Goal: Task Accomplishment & Management: Manage account settings

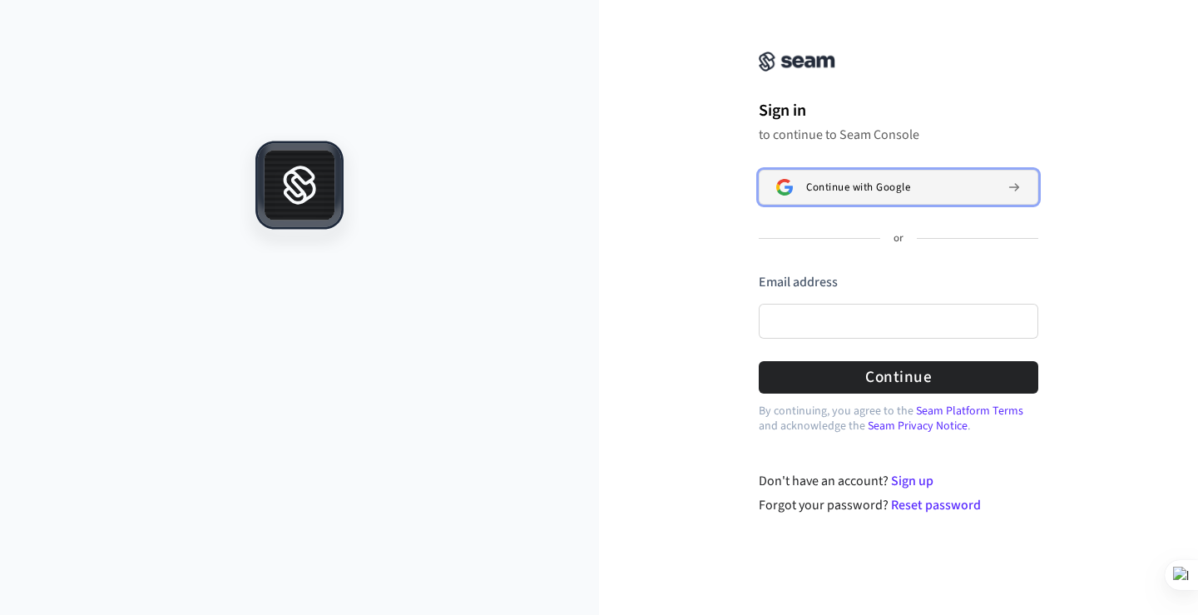
click at [824, 195] on button "Continue with Google" at bounding box center [897, 187] width 279 height 35
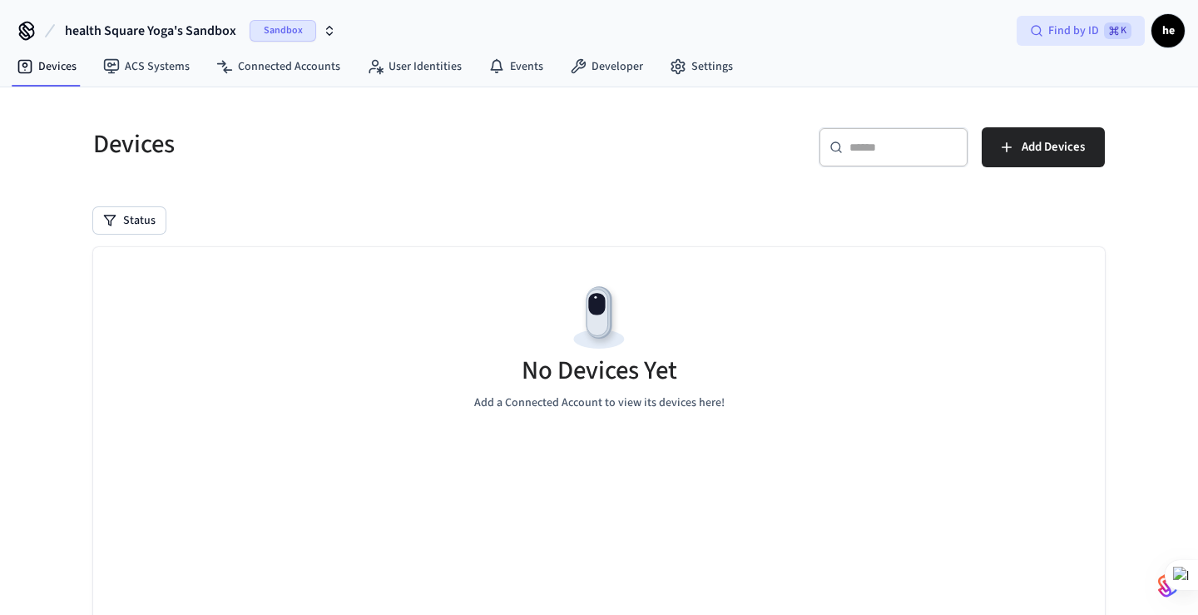
click at [1084, 32] on span "Find by ID" at bounding box center [1073, 30] width 51 height 17
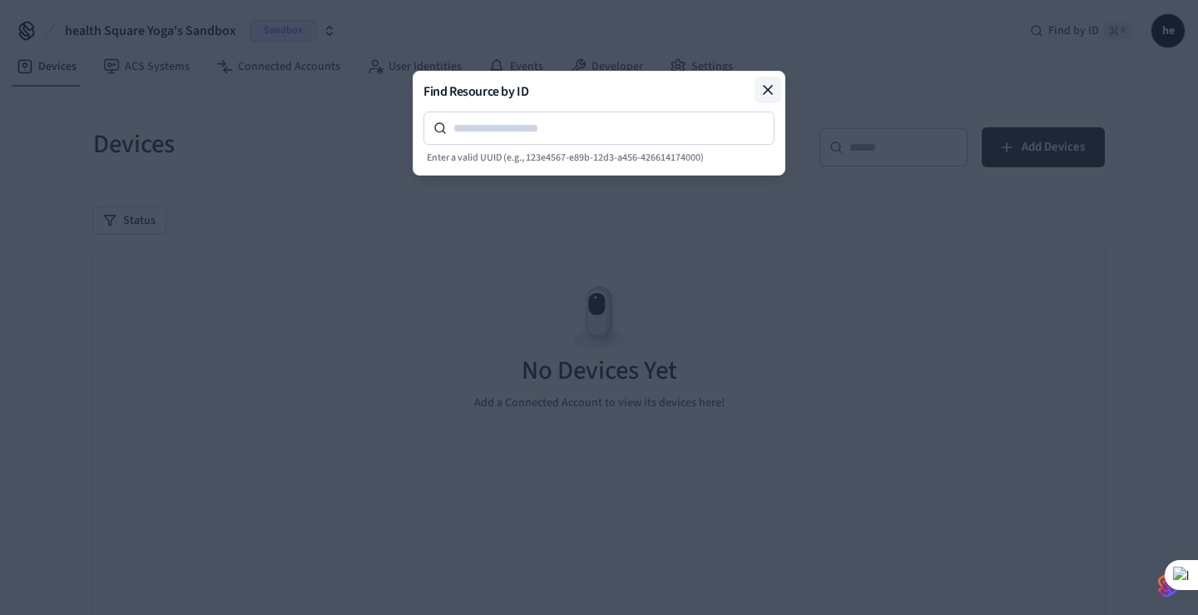
click at [767, 91] on icon at bounding box center [767, 90] width 17 height 17
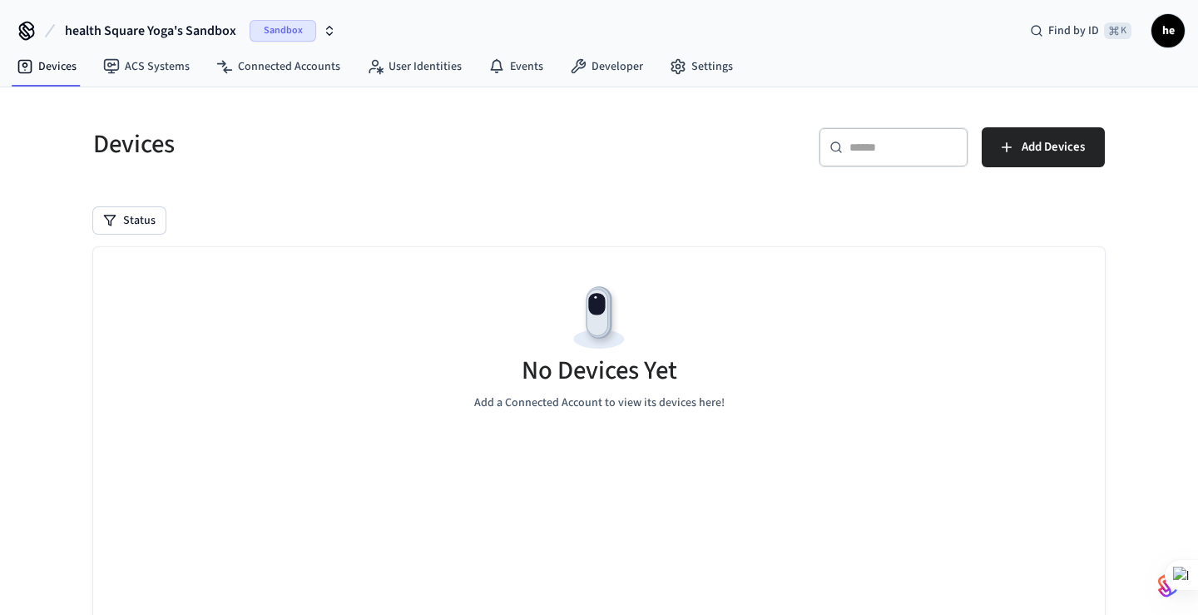
click at [1171, 37] on span "he" at bounding box center [1168, 31] width 30 height 30
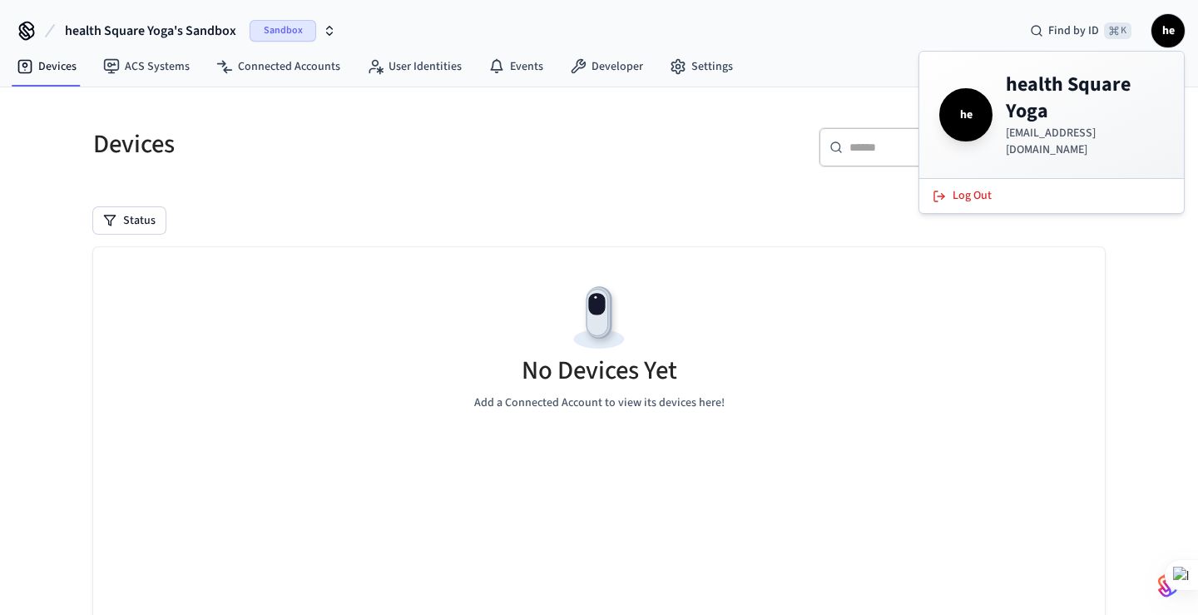
click at [1136, 245] on div "Devices ​ ​ Add Devices Status No Devices Yet Add a Connected Account to view i…" at bounding box center [599, 404] width 1198 height 634
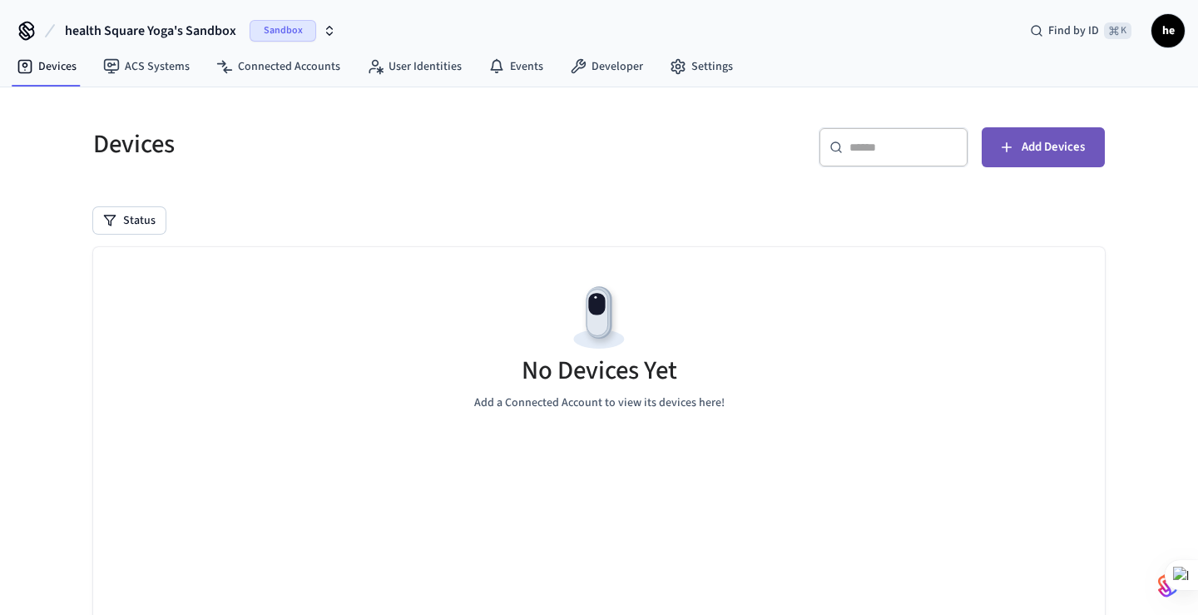
click at [1032, 147] on span "Add Devices" at bounding box center [1052, 147] width 63 height 22
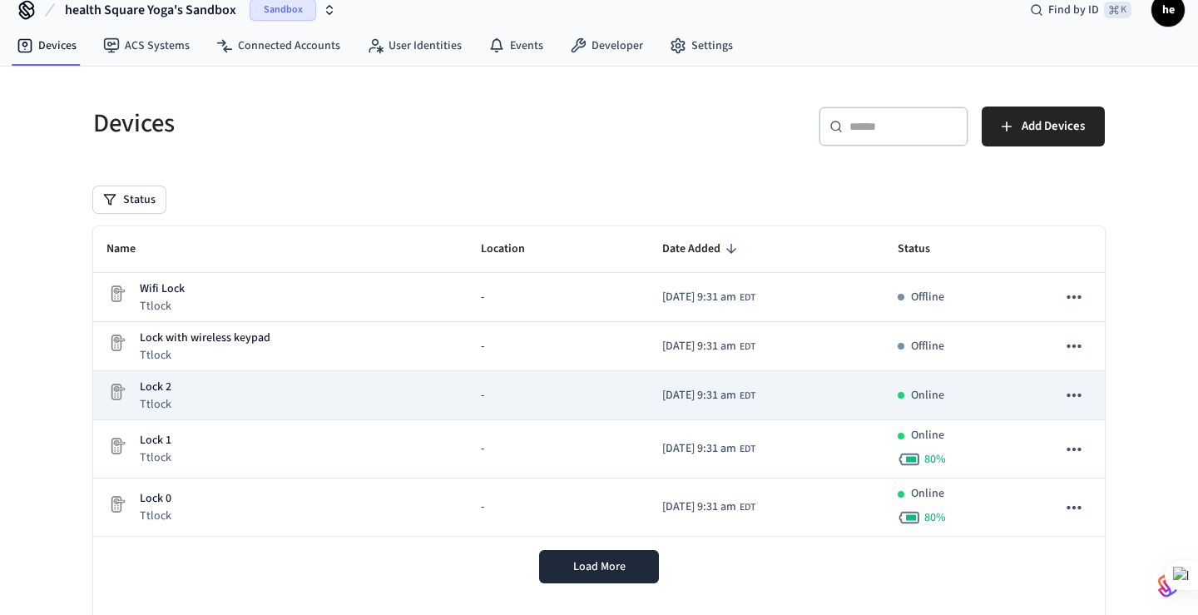
scroll to position [23, 0]
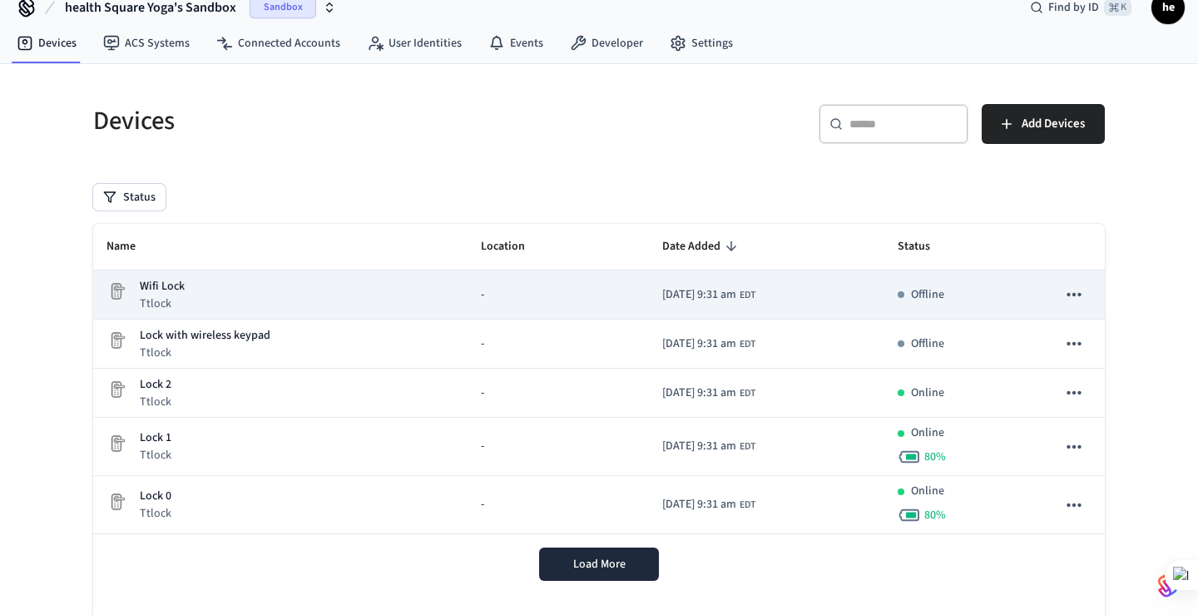
click at [1076, 293] on icon "sticky table" at bounding box center [1074, 295] width 22 height 22
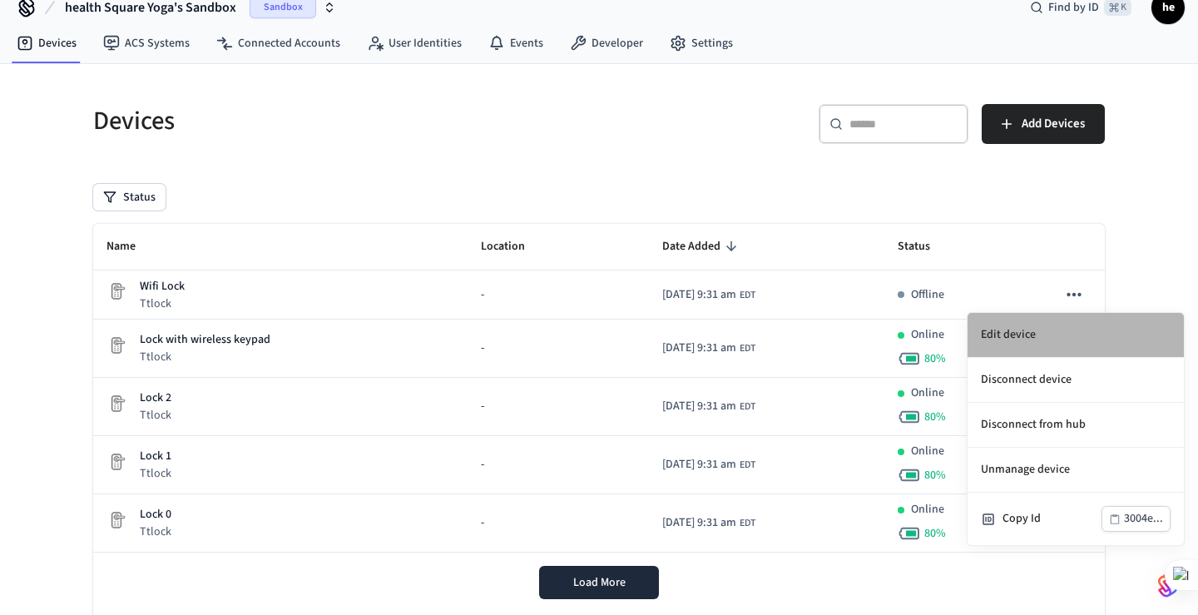
click at [1035, 334] on li "Edit device" at bounding box center [1075, 335] width 216 height 45
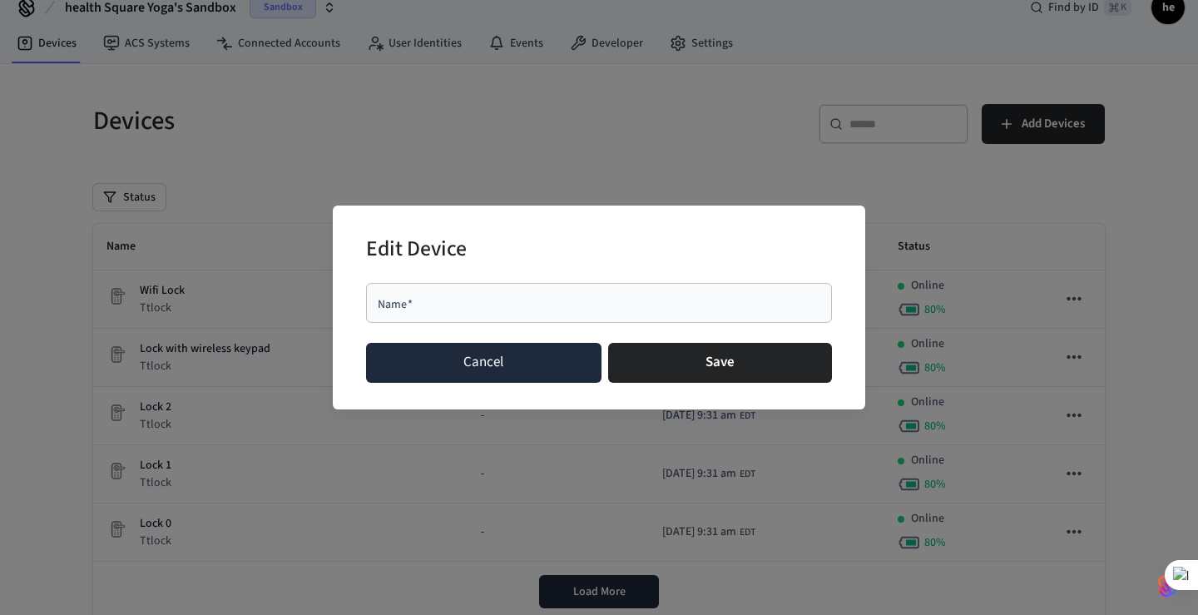
click at [506, 361] on button "Cancel" at bounding box center [483, 363] width 235 height 40
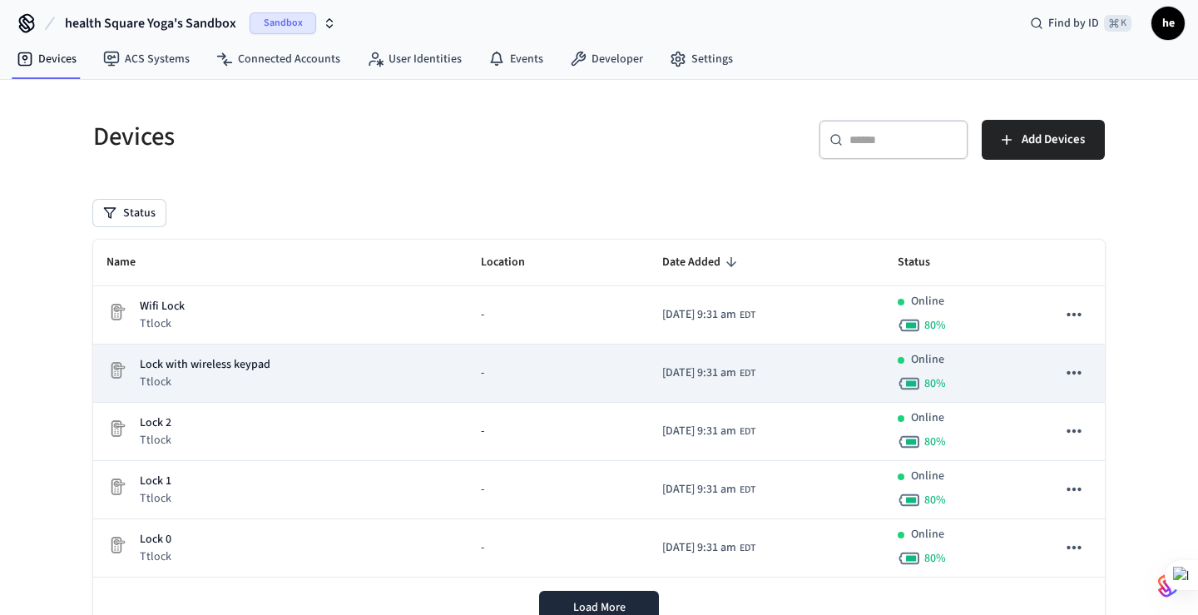
scroll to position [0, 0]
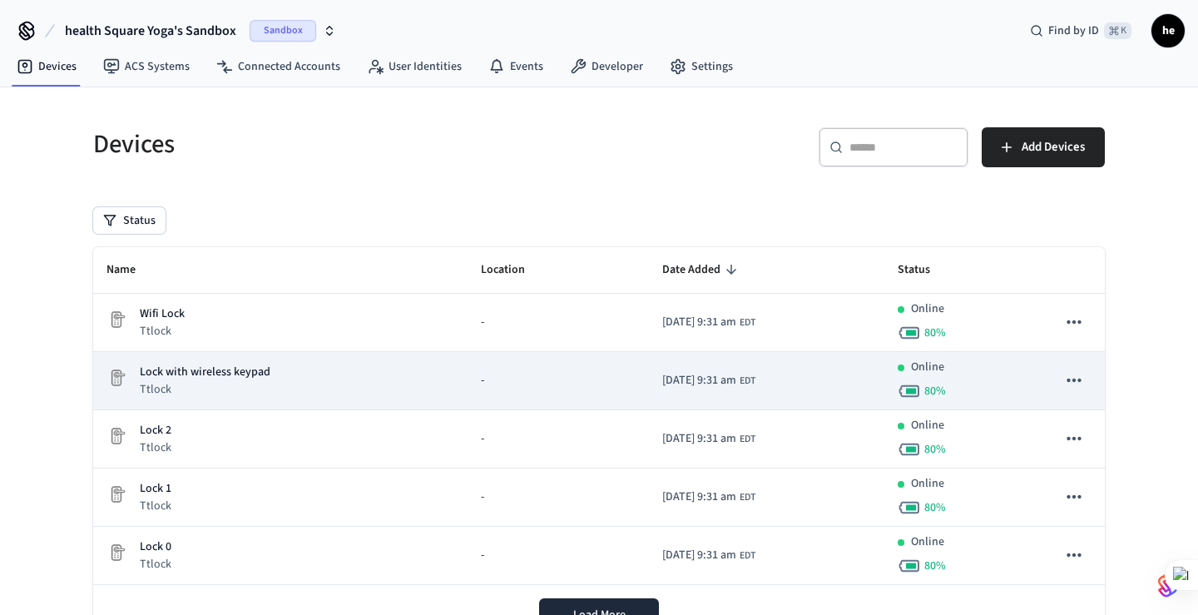
click at [393, 367] on div "Lock with wireless keypad Ttlock" at bounding box center [280, 380] width 348 height 34
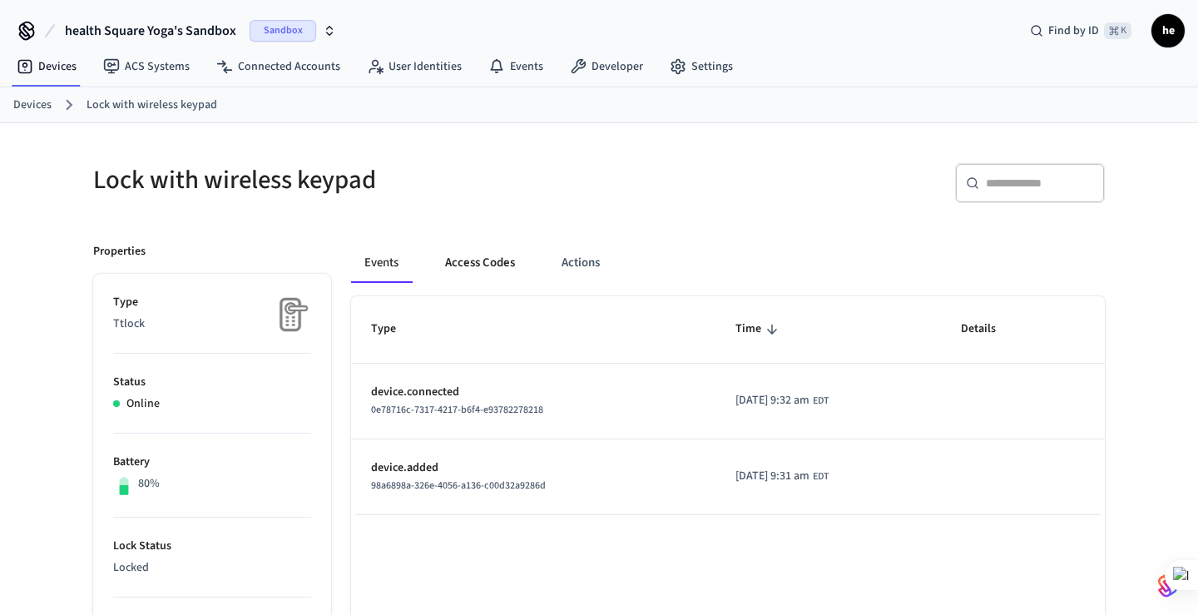
click at [473, 258] on button "Access Codes" at bounding box center [480, 263] width 96 height 40
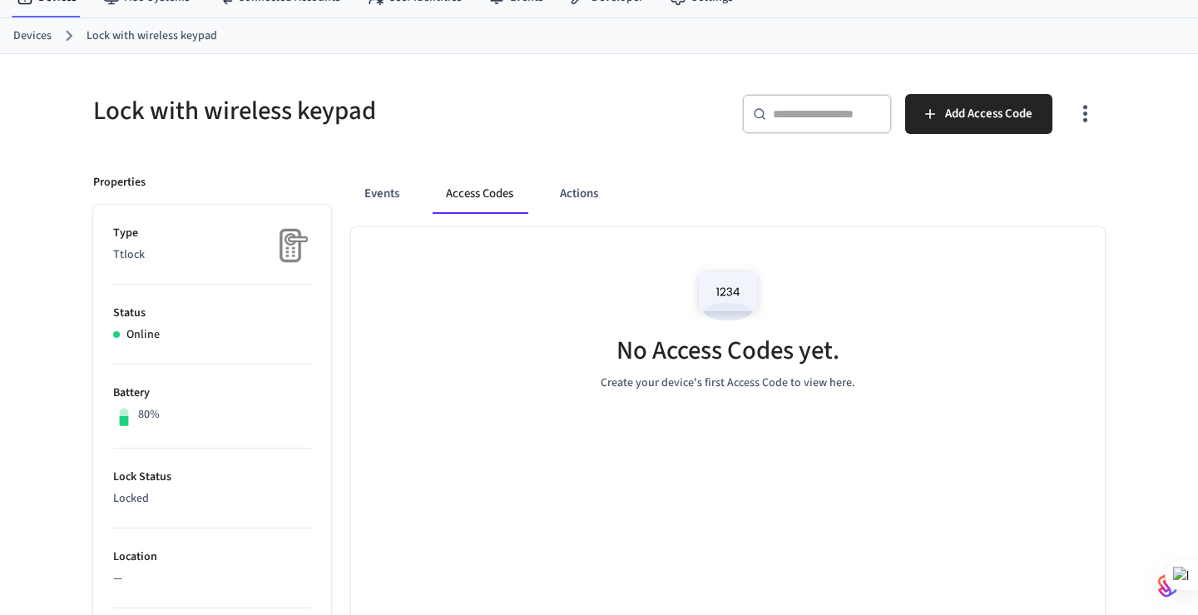
scroll to position [72, 0]
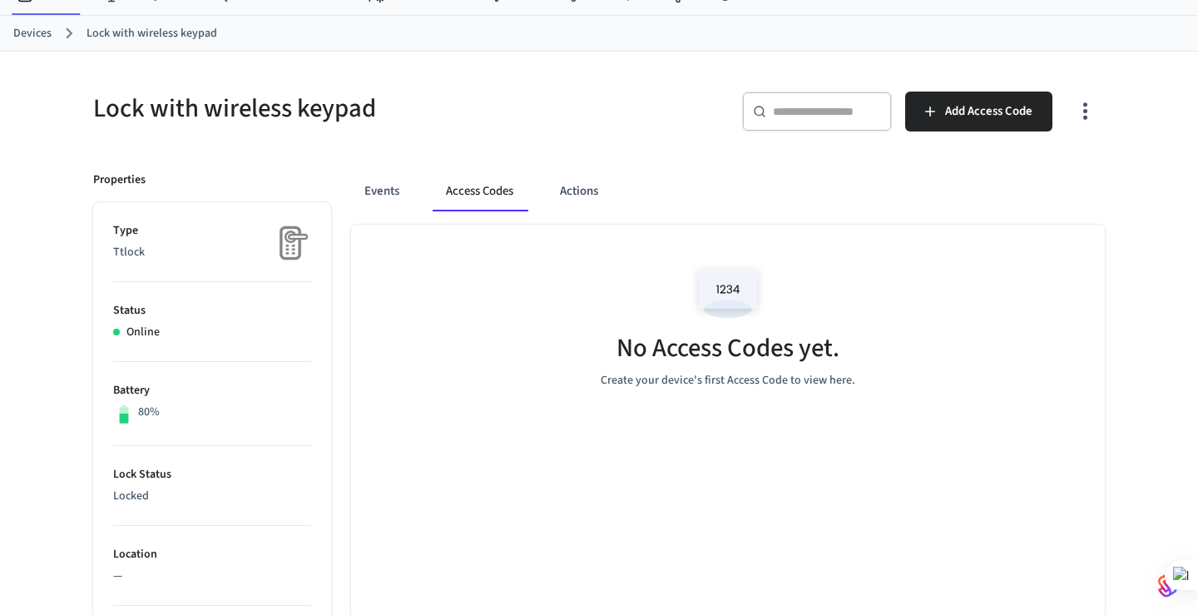
click at [724, 298] on img at bounding box center [727, 293] width 75 height 71
click at [586, 336] on div "No Access Codes yet. Create your device's first Access Code to view here." at bounding box center [727, 324] width 753 height 198
click at [984, 106] on span "Add Access Code" at bounding box center [988, 112] width 87 height 22
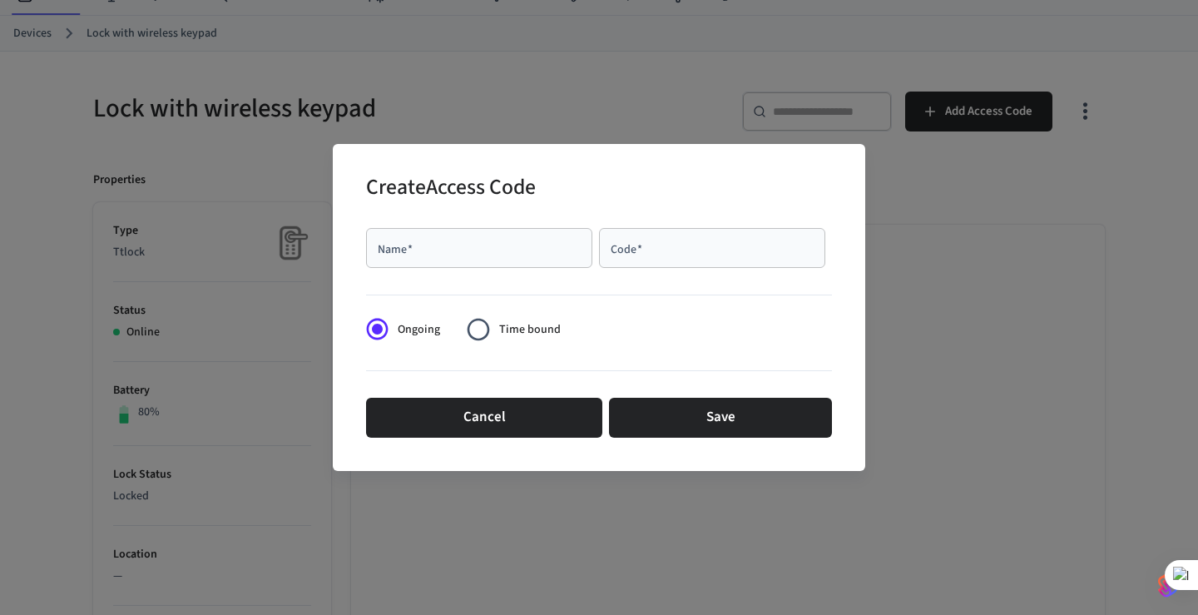
click at [515, 256] on div "Name   *" at bounding box center [479, 248] width 226 height 40
click at [652, 240] on input "Code   *" at bounding box center [712, 248] width 206 height 17
click at [525, 329] on span "Time bound" at bounding box center [530, 329] width 62 height 17
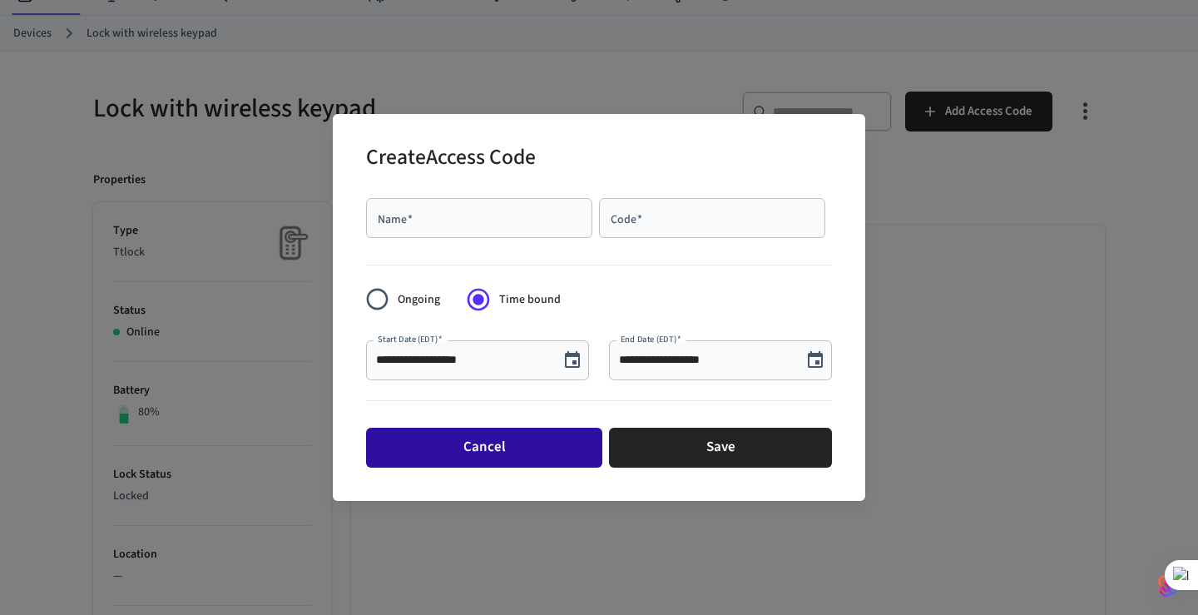
click at [538, 457] on button "Cancel" at bounding box center [484, 447] width 236 height 40
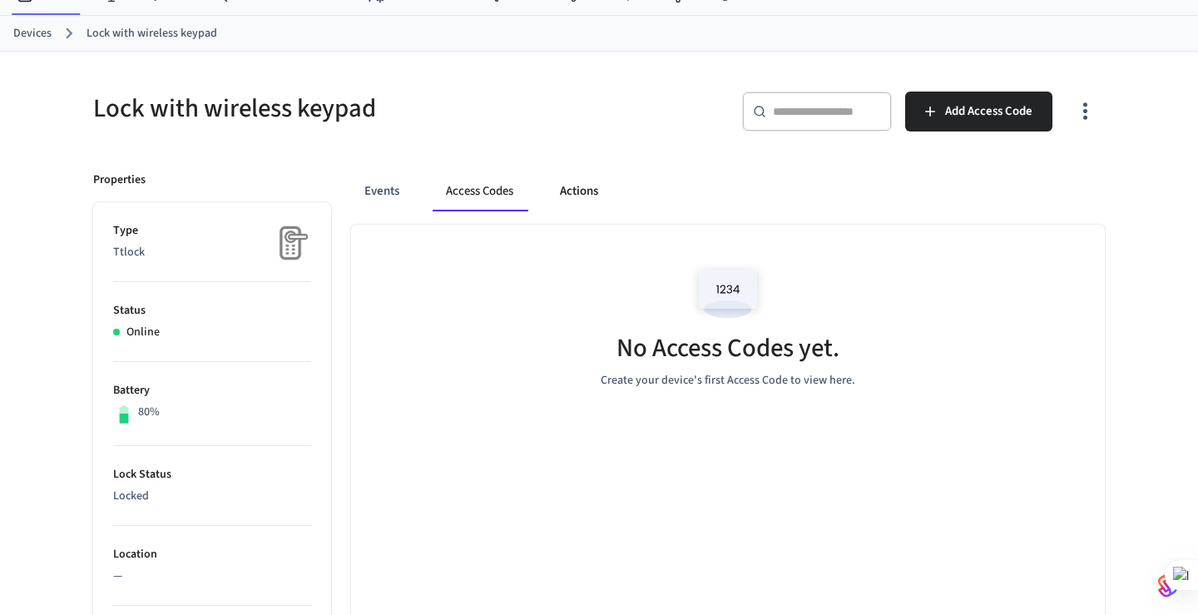
click at [578, 185] on button "Actions" at bounding box center [578, 191] width 65 height 40
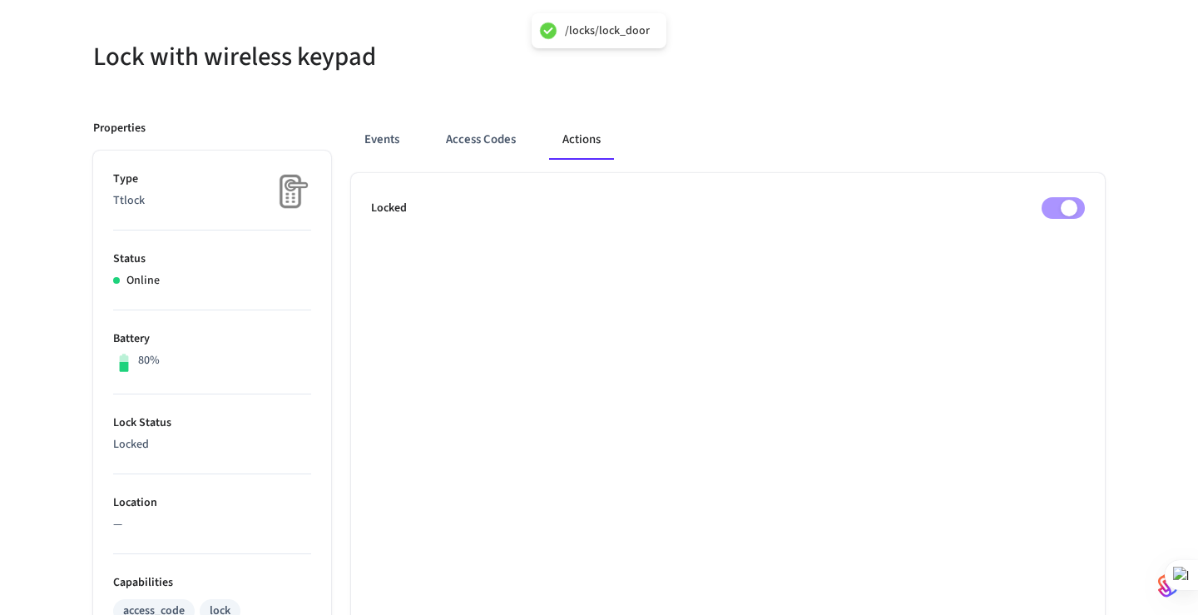
scroll to position [0, 0]
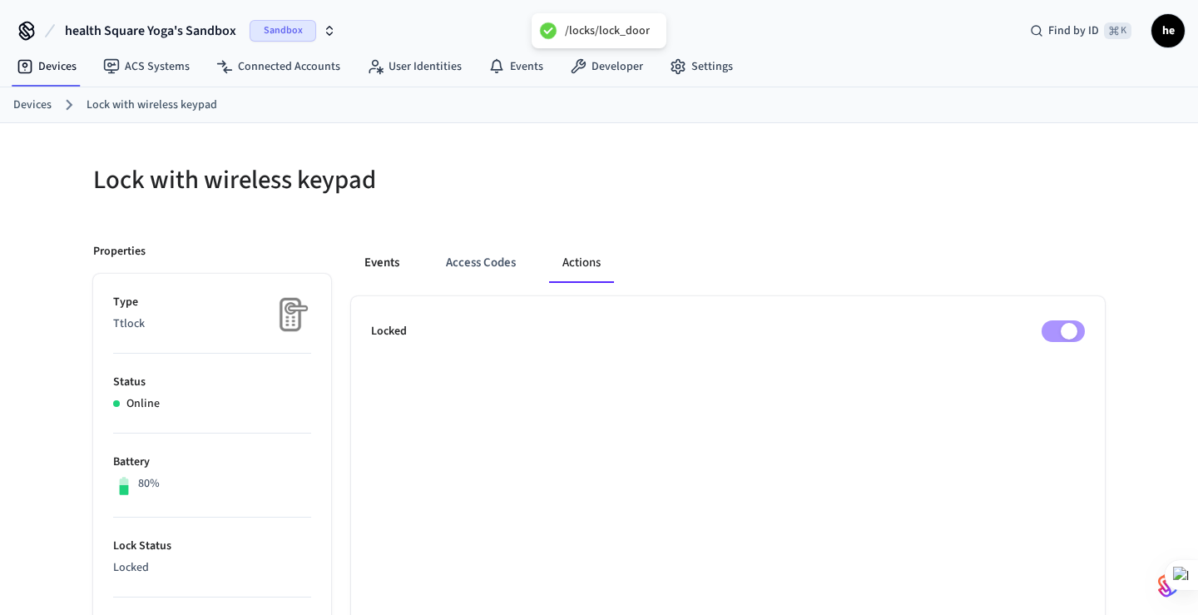
click at [396, 265] on button "Events" at bounding box center [382, 263] width 62 height 40
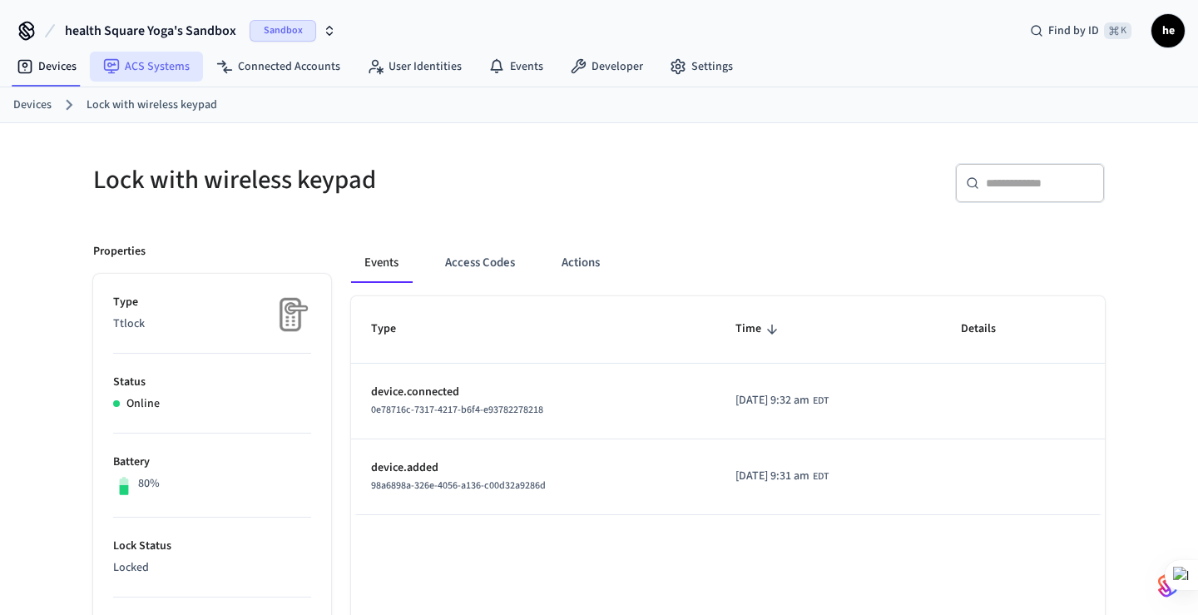
click at [154, 66] on link "ACS Systems" at bounding box center [146, 67] width 113 height 30
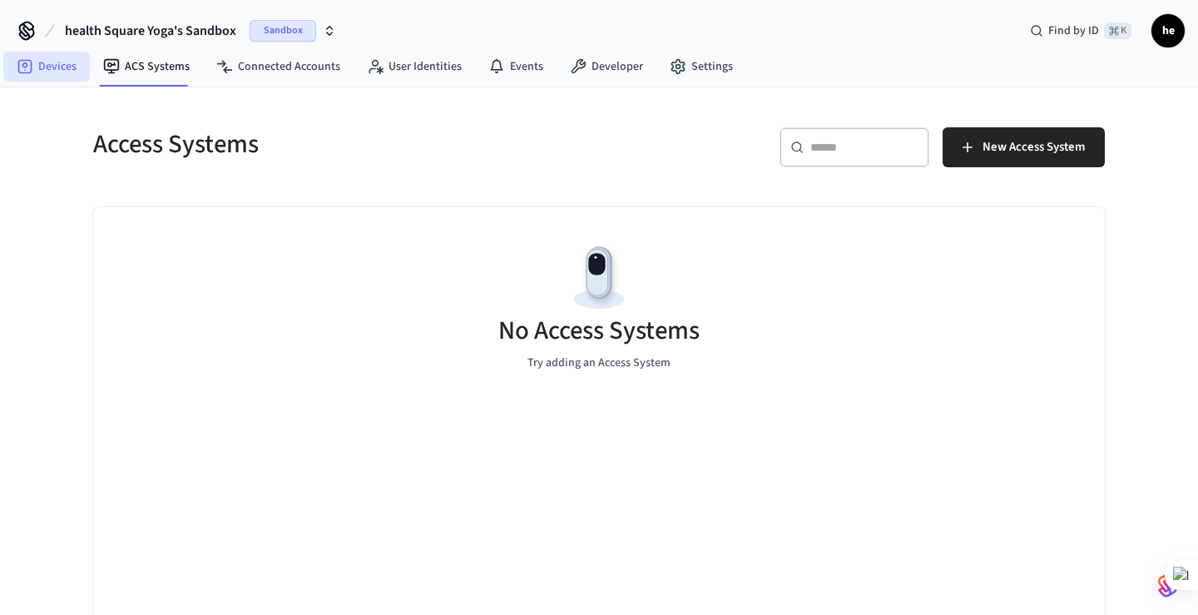
click at [66, 68] on link "Devices" at bounding box center [46, 67] width 86 height 30
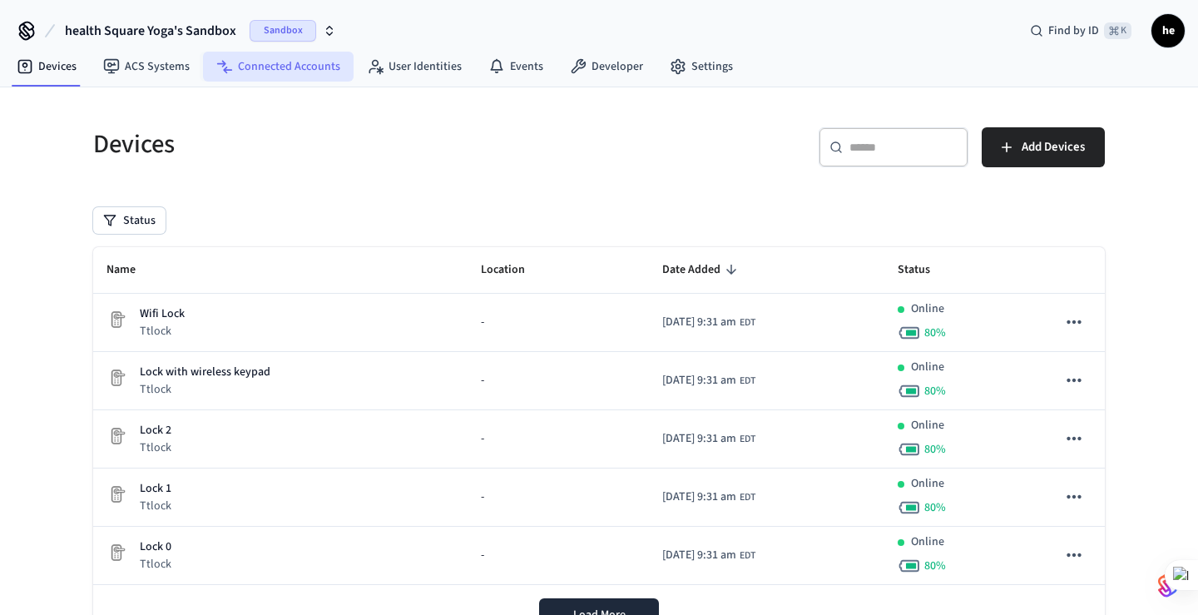
click at [295, 73] on link "Connected Accounts" at bounding box center [278, 67] width 151 height 30
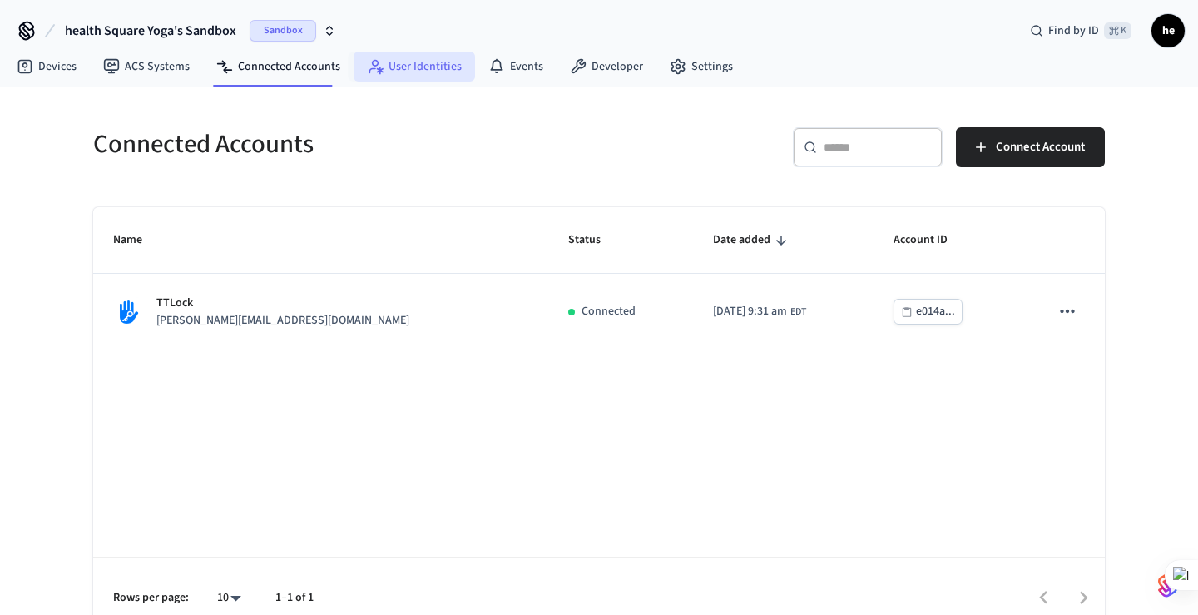
click at [411, 67] on link "User Identities" at bounding box center [413, 67] width 121 height 30
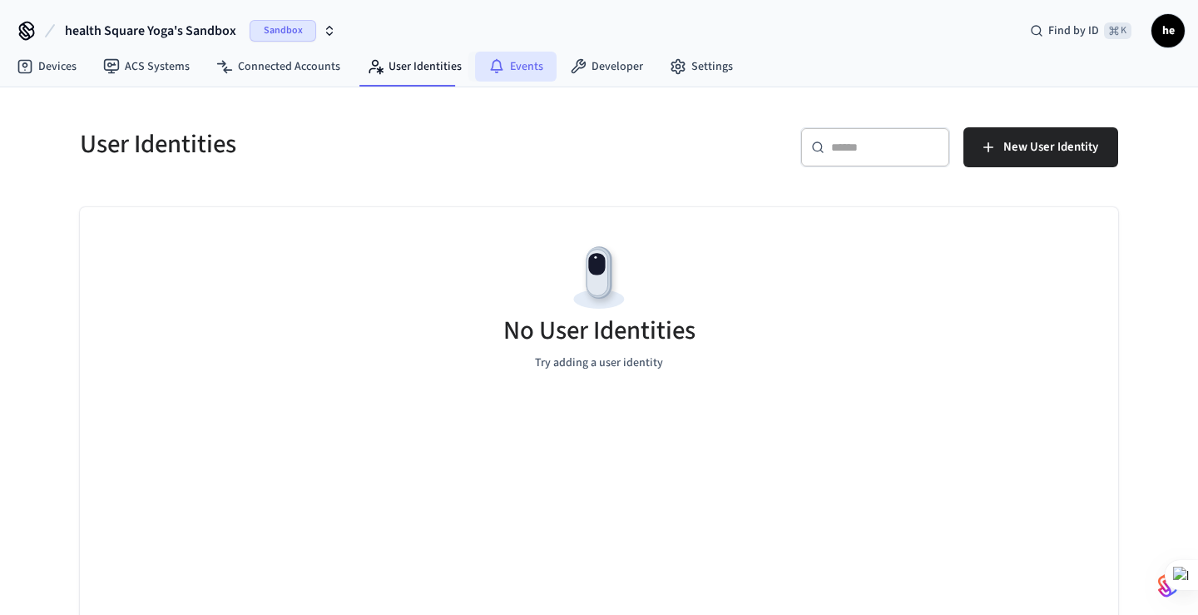
click at [519, 78] on link "Events" at bounding box center [516, 67] width 82 height 30
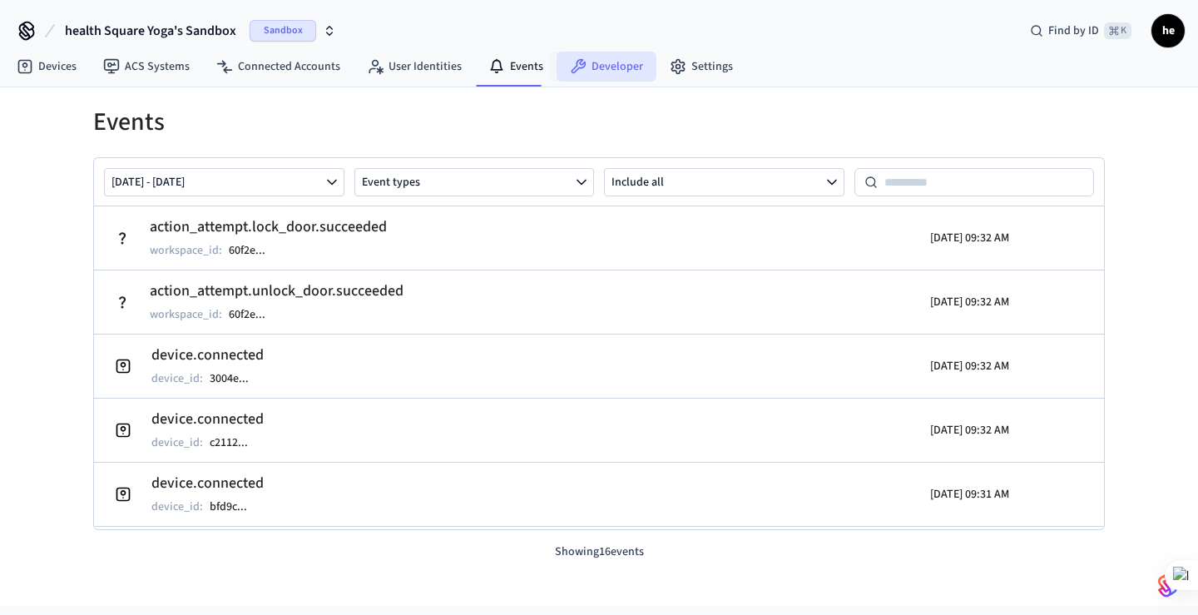
click at [603, 77] on link "Developer" at bounding box center [606, 67] width 100 height 30
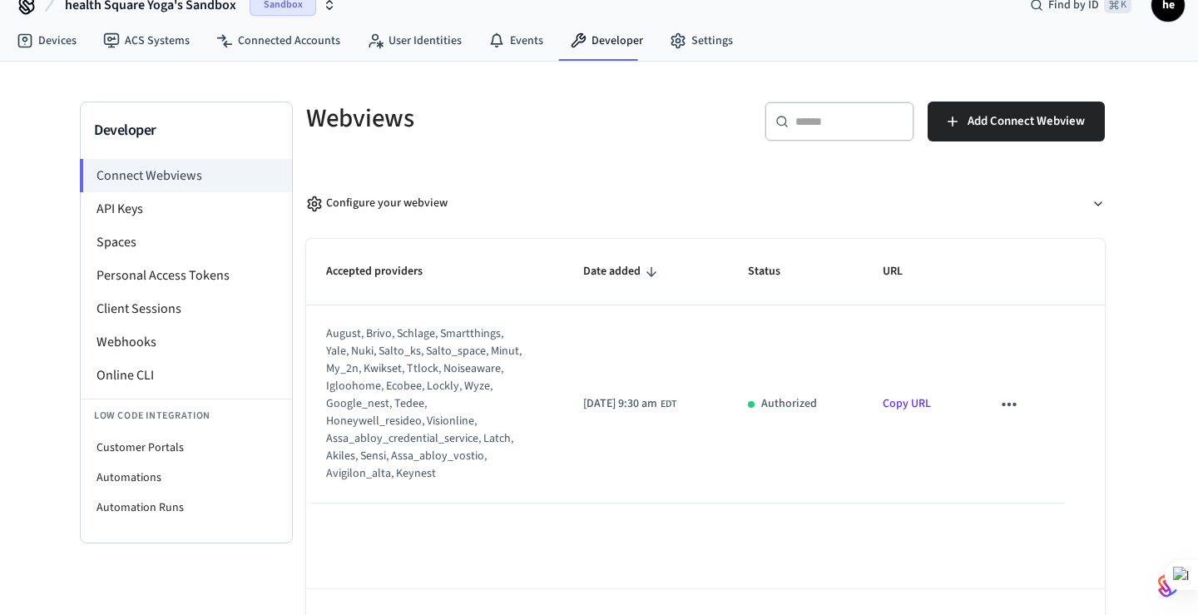
scroll to position [27, 0]
click at [1020, 409] on icon "sticky table" at bounding box center [1009, 404] width 22 height 22
click at [1006, 345] on div at bounding box center [599, 307] width 1198 height 615
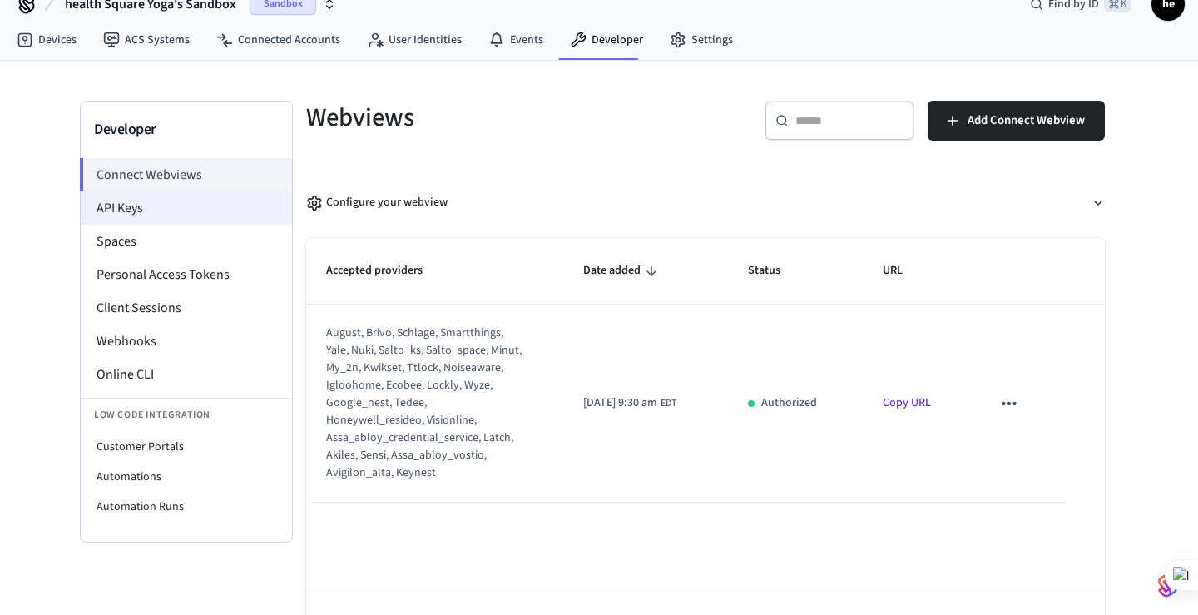
click at [207, 217] on li "API Keys" at bounding box center [186, 207] width 211 height 33
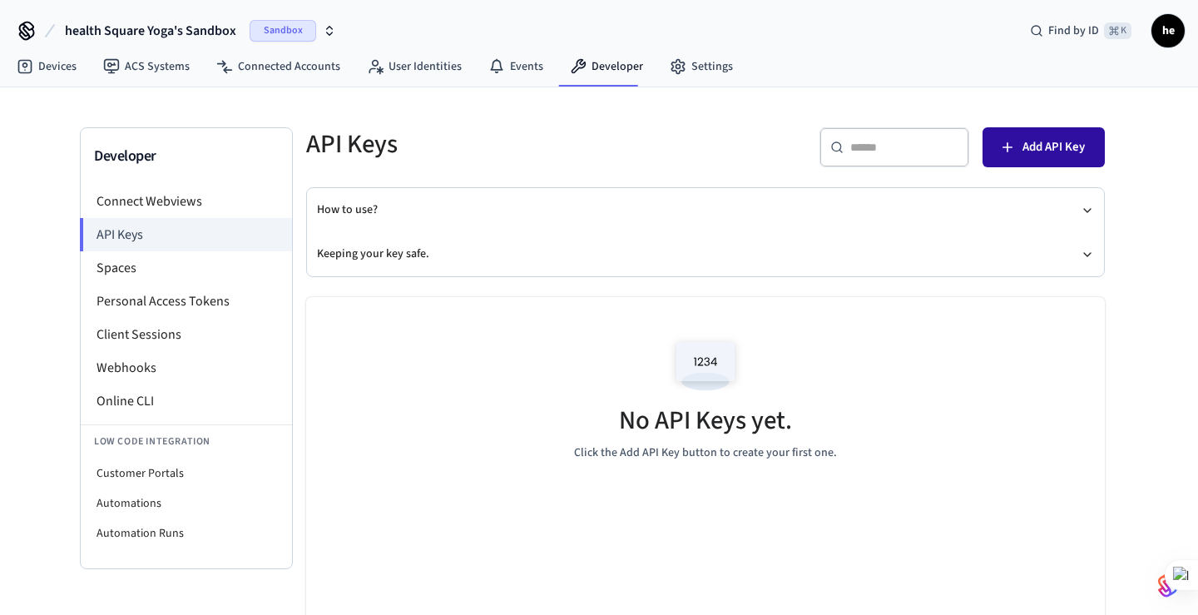
click at [1085, 148] on button "Add API Key" at bounding box center [1043, 147] width 122 height 40
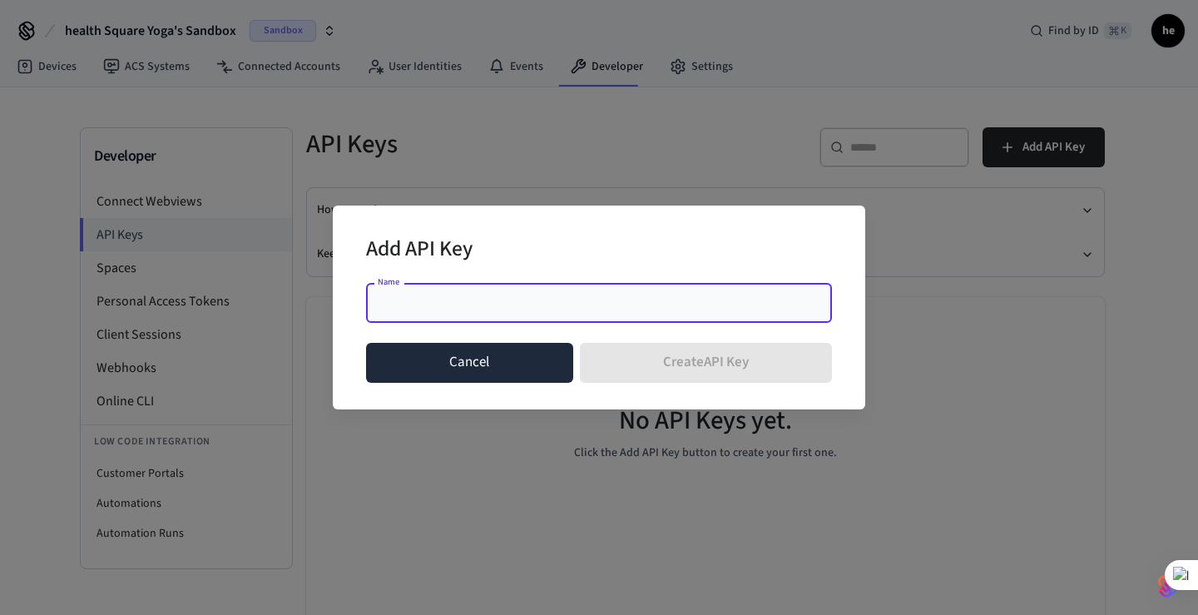
click at [478, 363] on button "Cancel" at bounding box center [469, 363] width 207 height 40
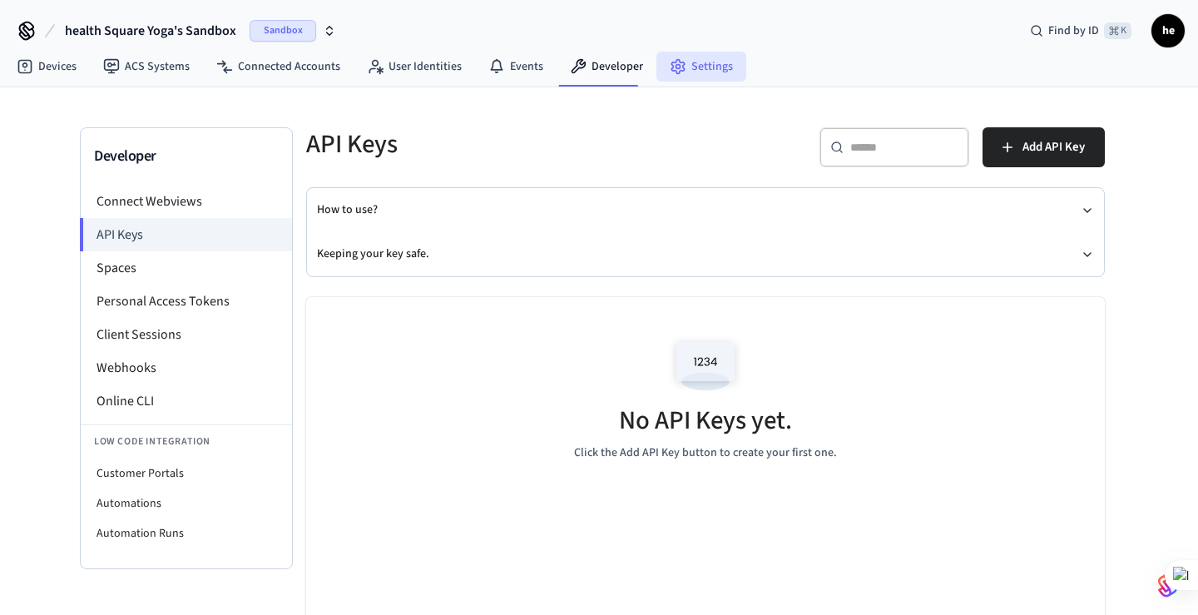
click at [699, 61] on link "Settings" at bounding box center [701, 67] width 90 height 30
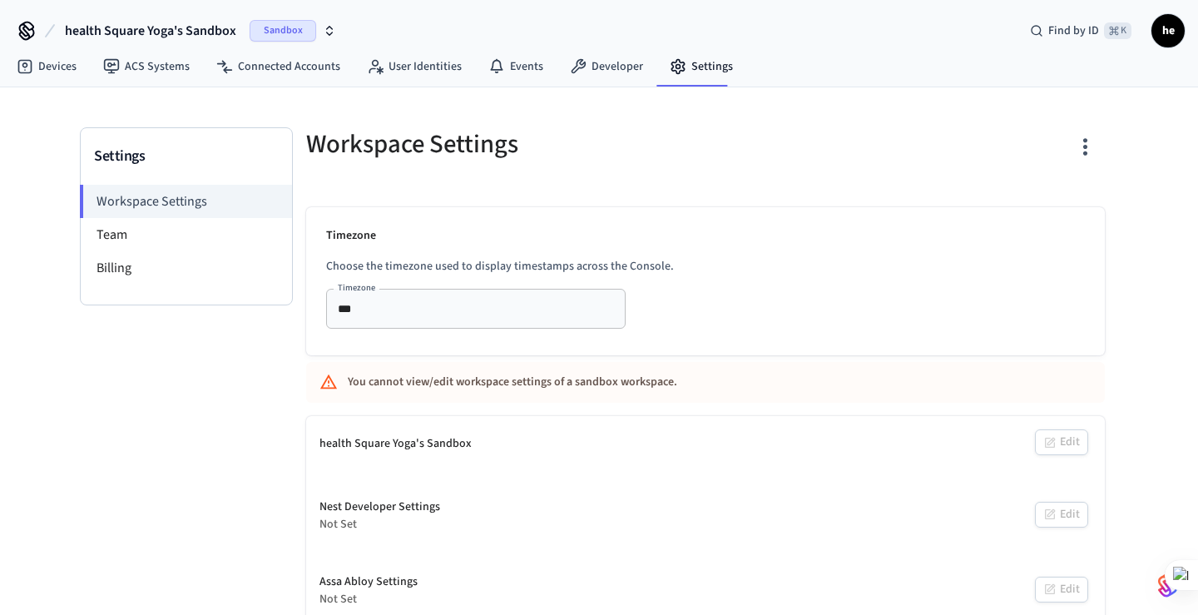
click at [161, 32] on span "health Square Yoga's Sandbox" at bounding box center [150, 31] width 171 height 20
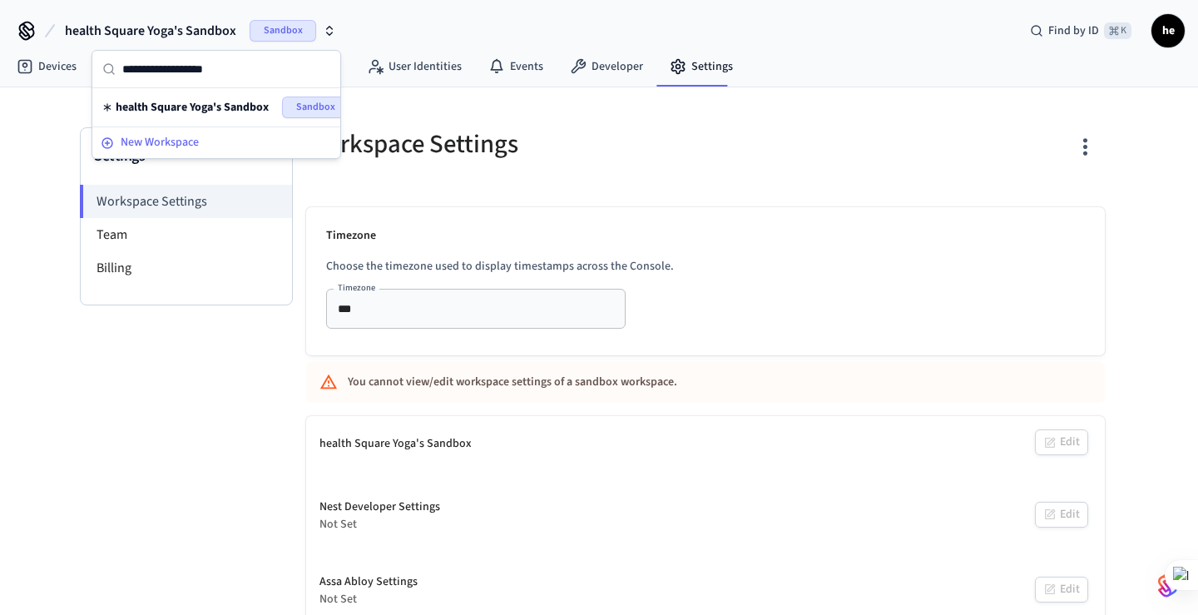
click at [163, 140] on span "New Workspace" at bounding box center [160, 142] width 78 height 17
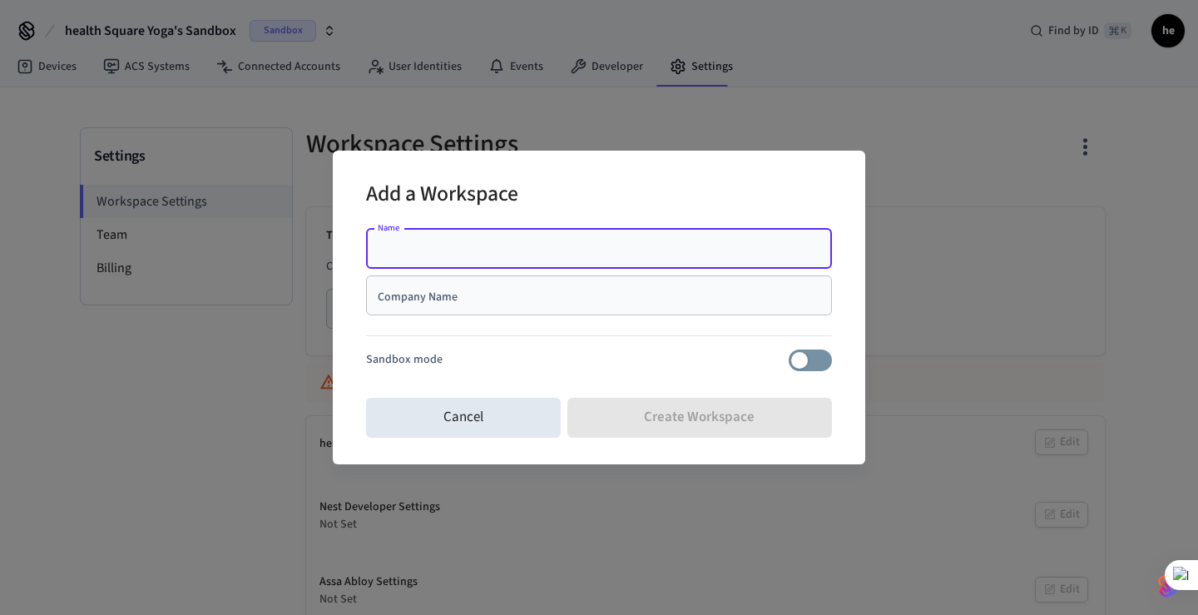
click at [452, 281] on div "Company Name" at bounding box center [599, 295] width 466 height 40
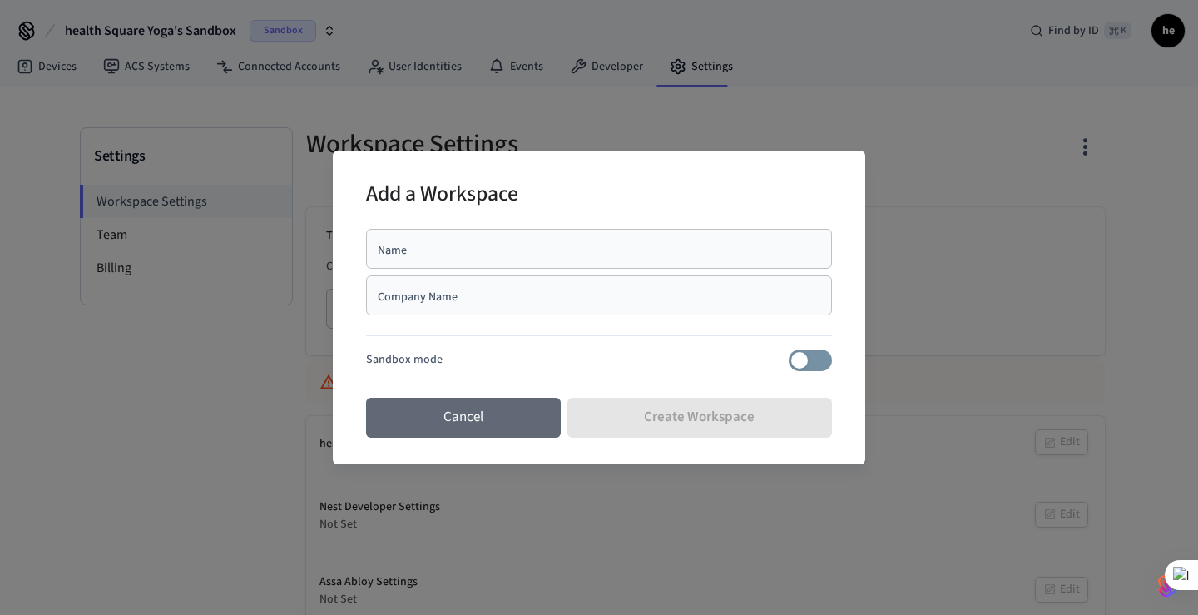
click at [501, 413] on button "Cancel" at bounding box center [463, 418] width 195 height 40
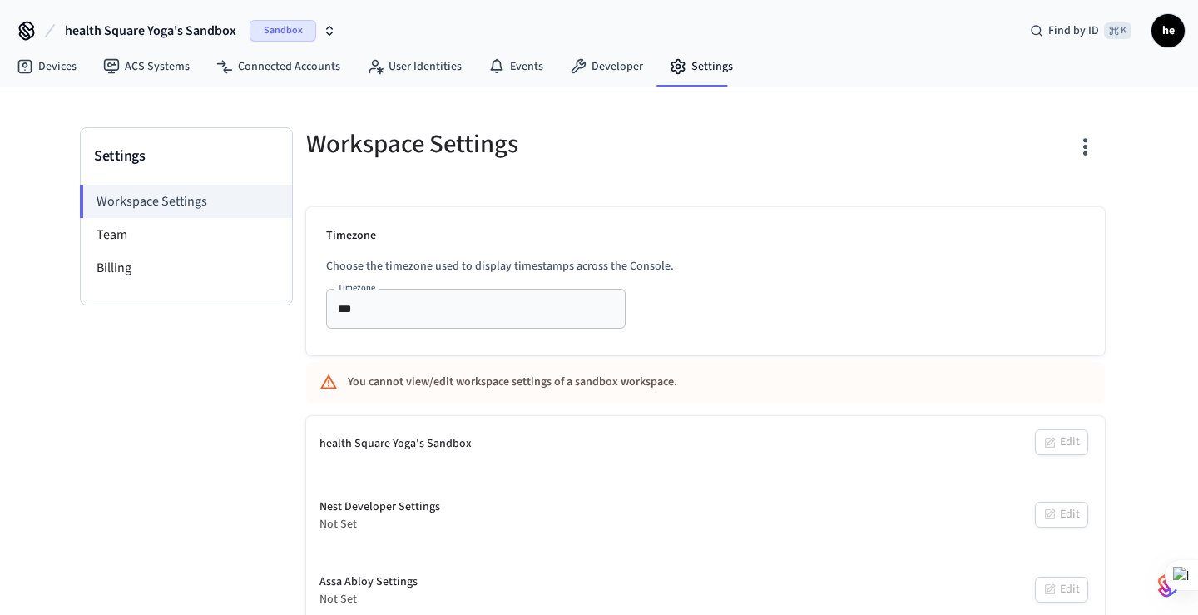
click at [321, 34] on div "Sandbox" at bounding box center [293, 31] width 86 height 22
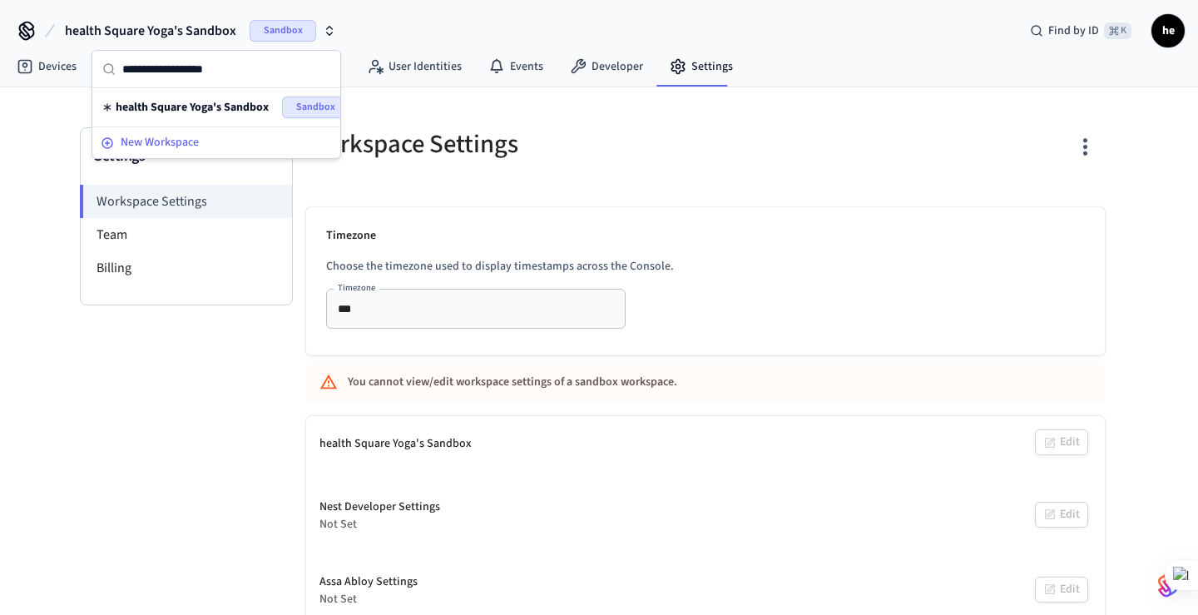
click at [202, 139] on div "New Workspace" at bounding box center [216, 142] width 231 height 17
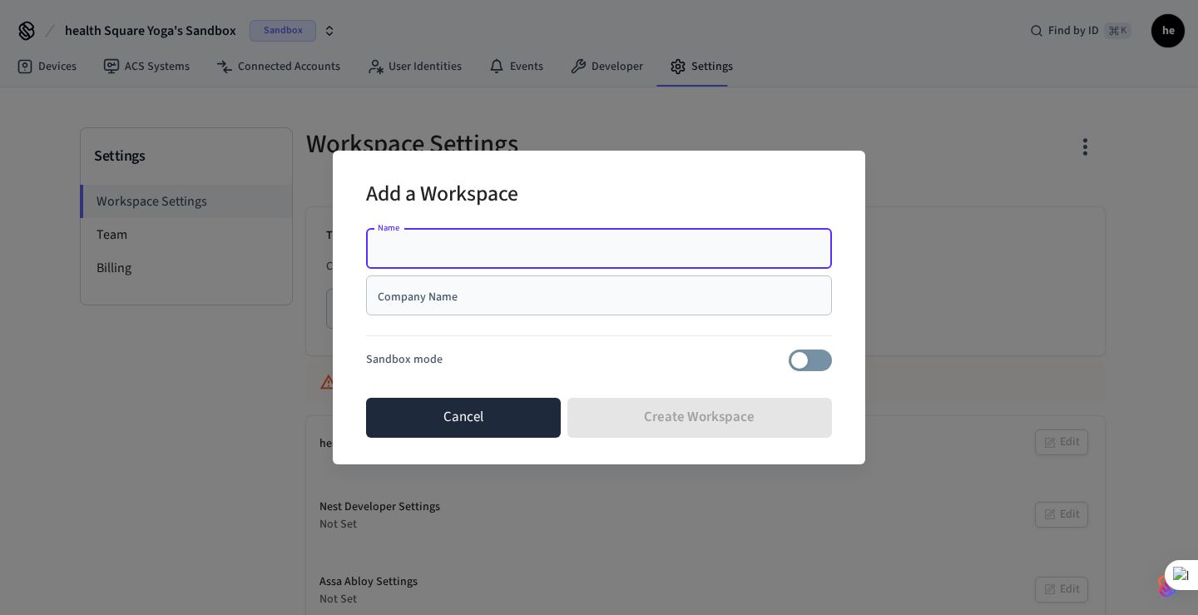
click at [482, 429] on button "Cancel" at bounding box center [463, 418] width 195 height 40
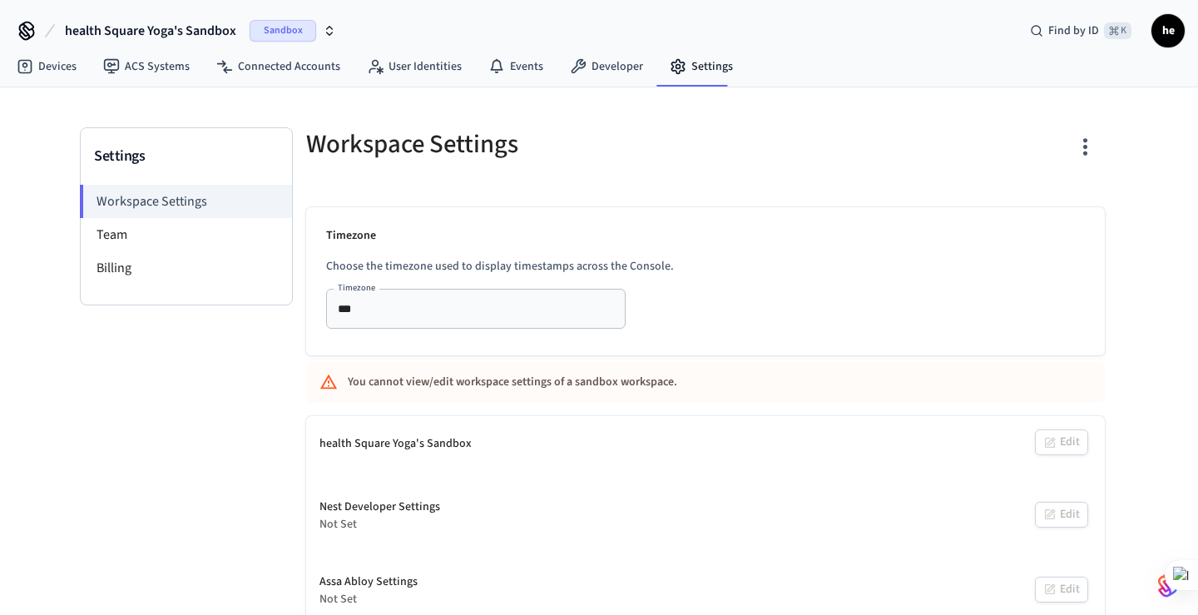
click at [1169, 35] on span "he" at bounding box center [1168, 31] width 30 height 30
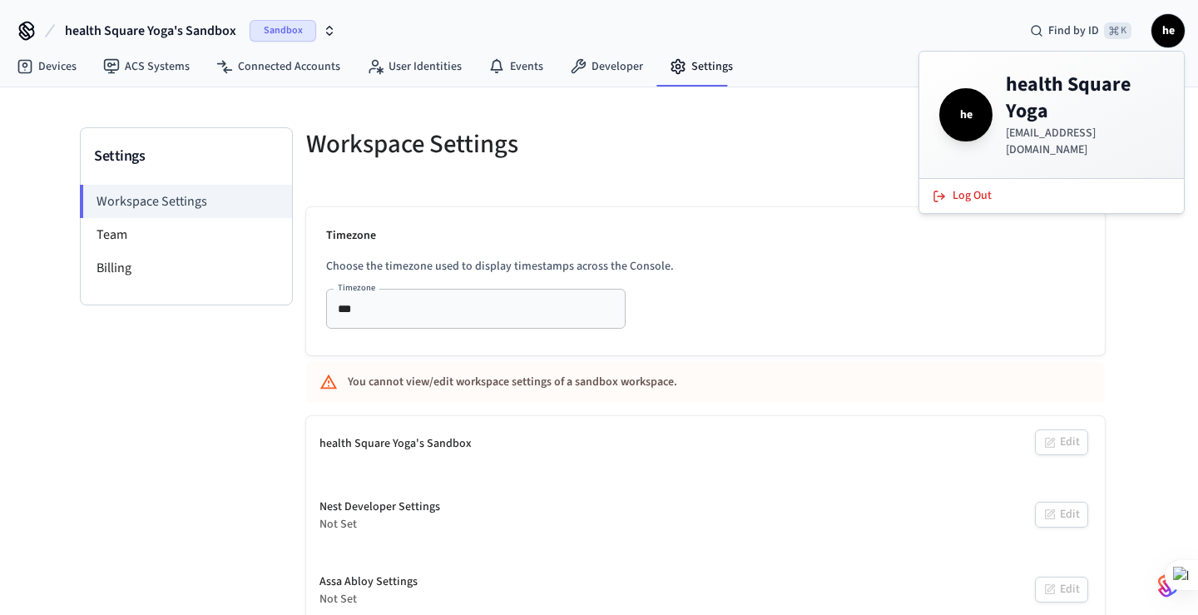
click at [1030, 90] on h4 "health Square Yoga" at bounding box center [1084, 98] width 158 height 53
click at [23, 31] on icon at bounding box center [26, 30] width 27 height 27
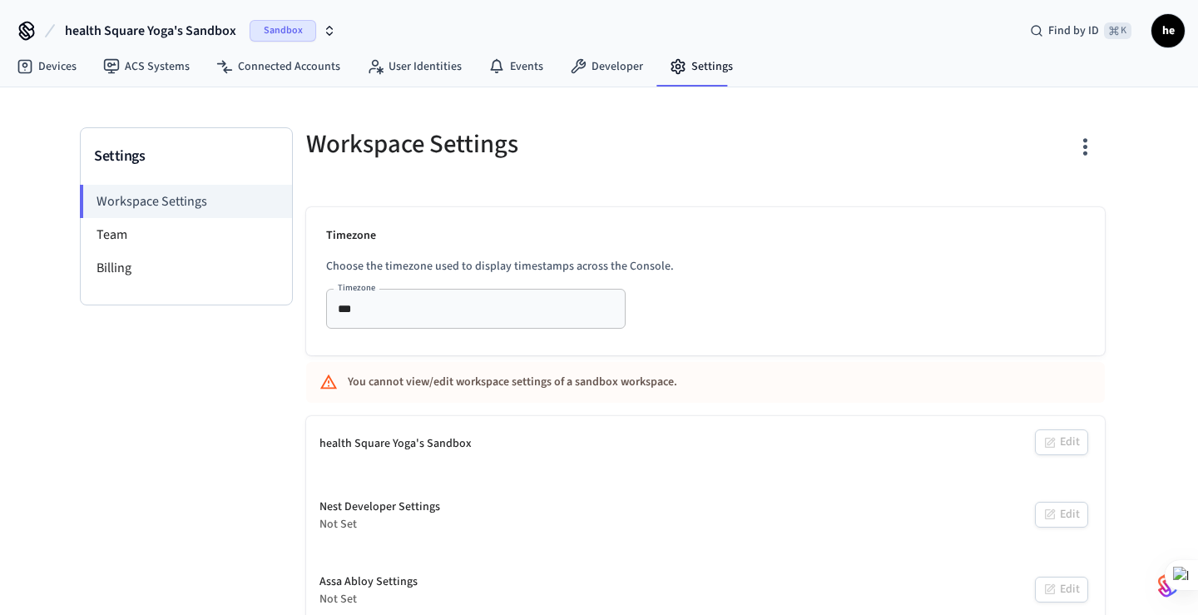
click at [23, 31] on icon at bounding box center [26, 30] width 27 height 27
click at [37, 68] on link "Devices" at bounding box center [46, 67] width 86 height 30
